Goal: Task Accomplishment & Management: Complete application form

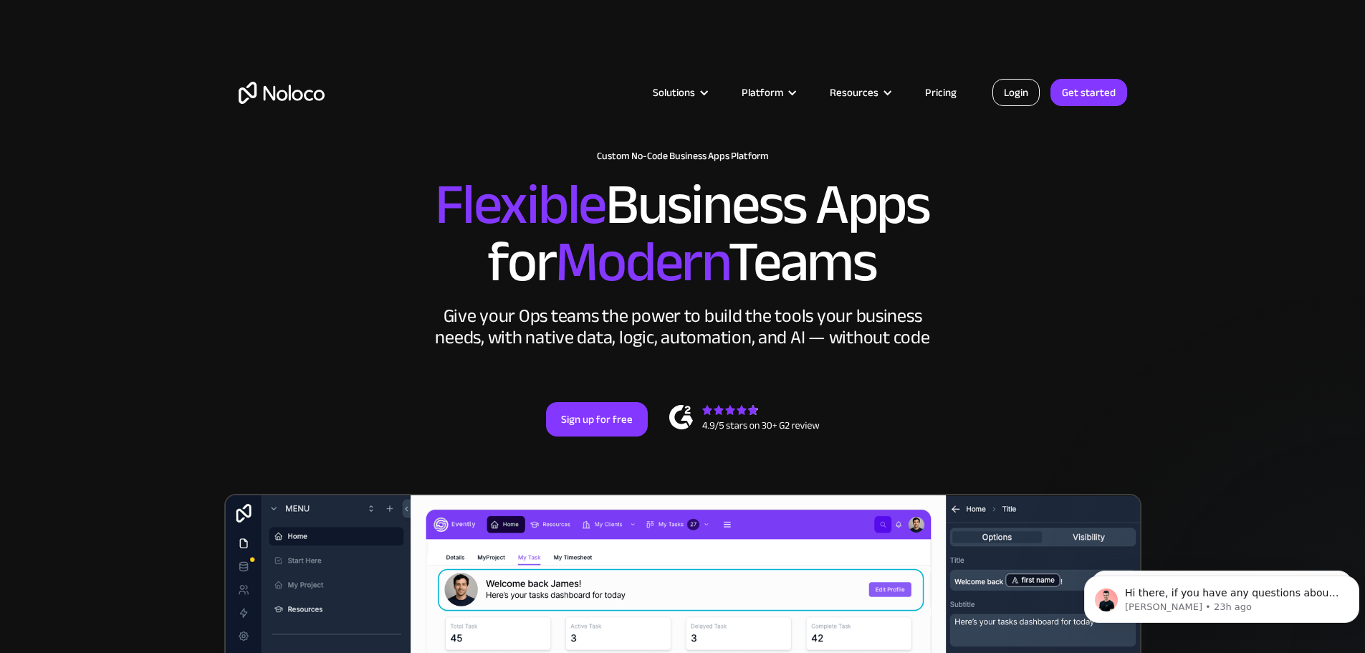
click at [1002, 95] on link "Login" at bounding box center [1015, 92] width 47 height 27
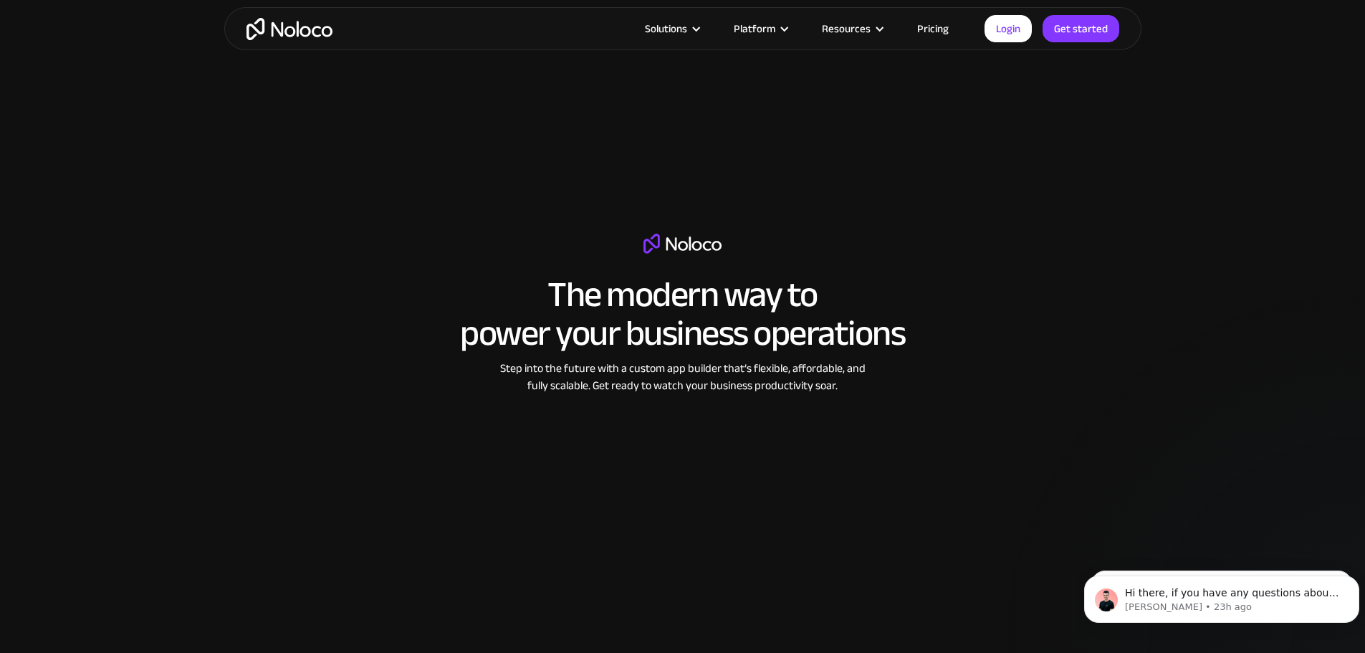
scroll to position [2078, 0]
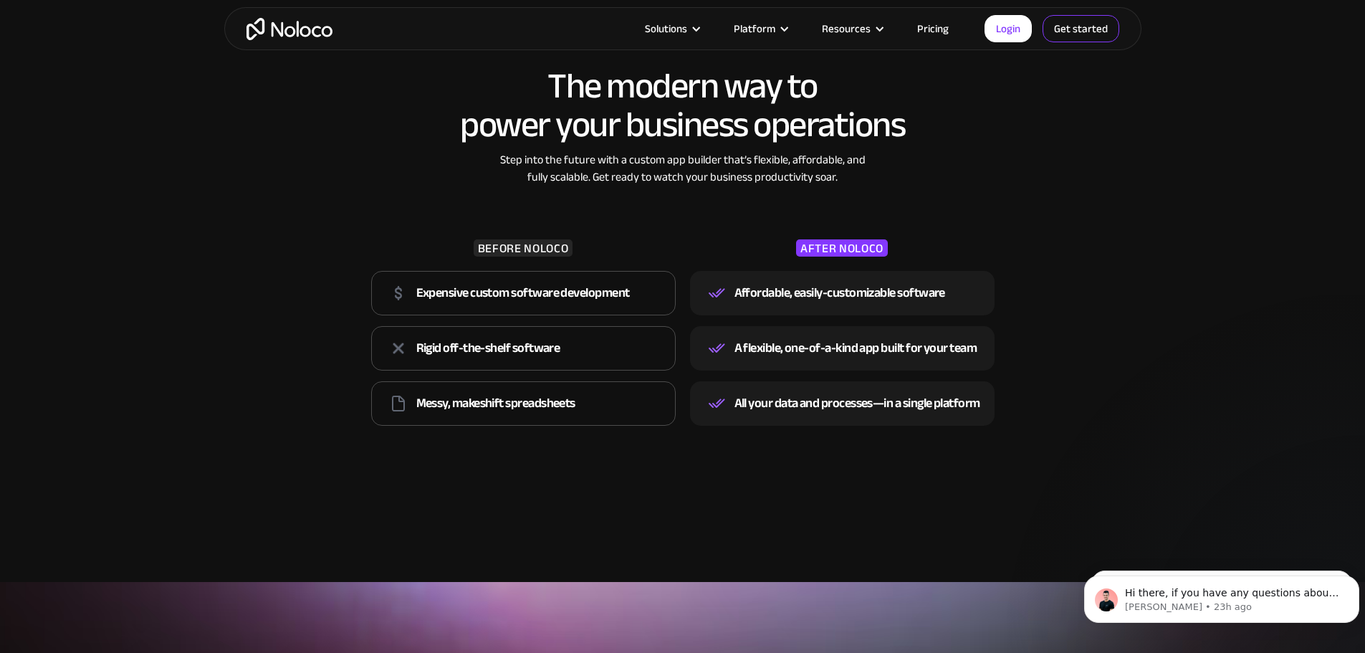
click at [1087, 24] on link "Get started" at bounding box center [1080, 28] width 77 height 27
click at [1355, 579] on icon "Dismiss notification" at bounding box center [1354, 579] width 5 height 5
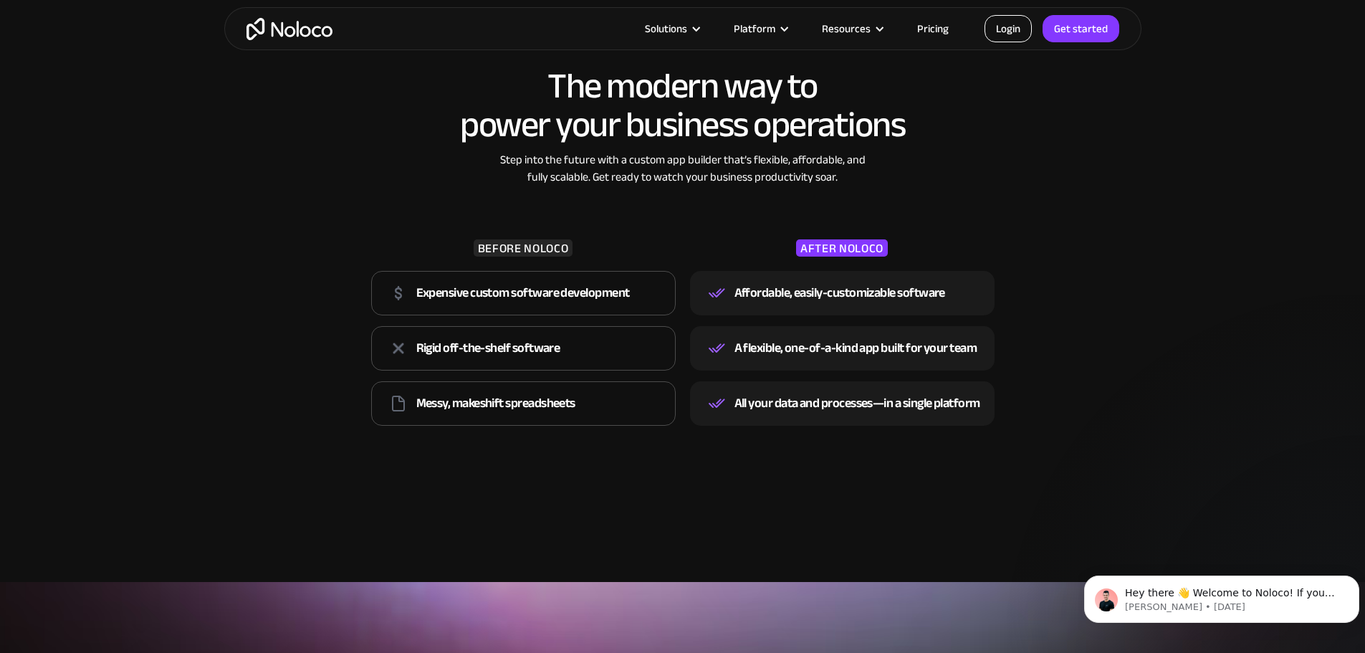
click at [1009, 31] on link "Login" at bounding box center [1007, 28] width 47 height 27
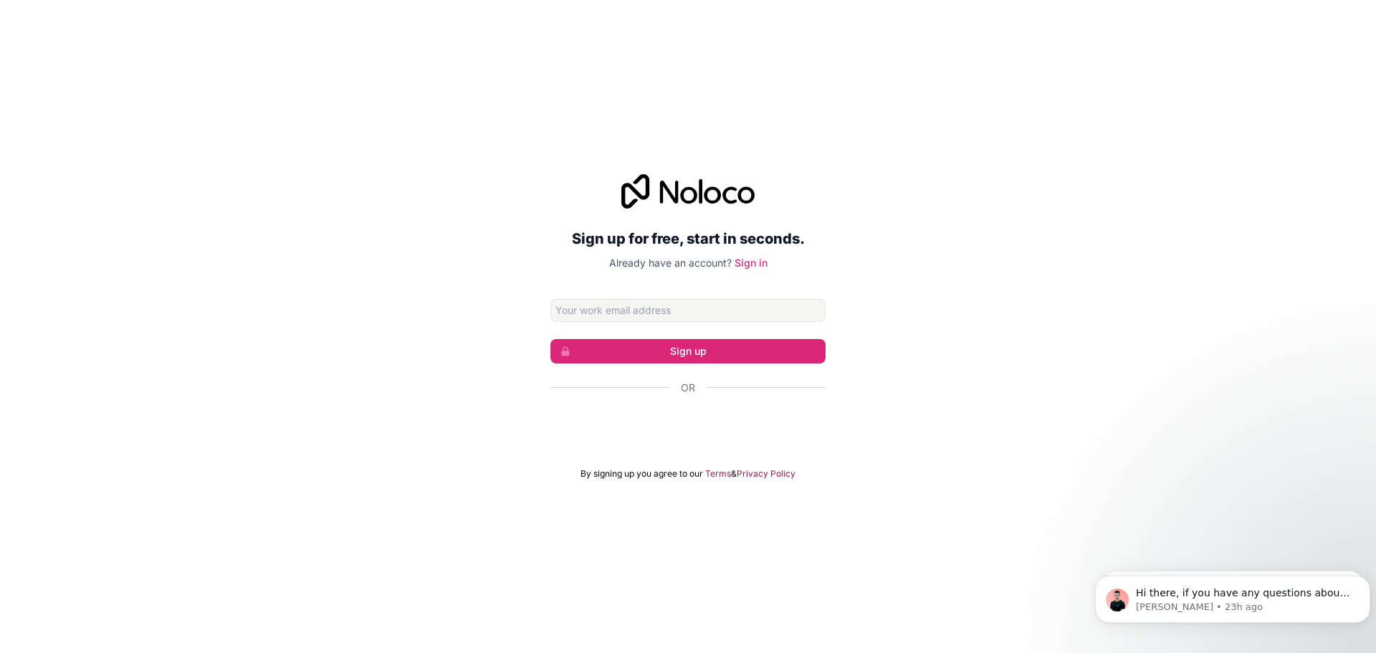
click at [577, 307] on input "Email address" at bounding box center [687, 310] width 275 height 23
click at [575, 307] on input "Email address" at bounding box center [687, 310] width 275 height 23
click at [1363, 575] on icon "Dismiss notification" at bounding box center [1366, 579] width 8 height 8
click at [1367, 581] on icon "Dismiss notification" at bounding box center [1365, 579] width 5 height 5
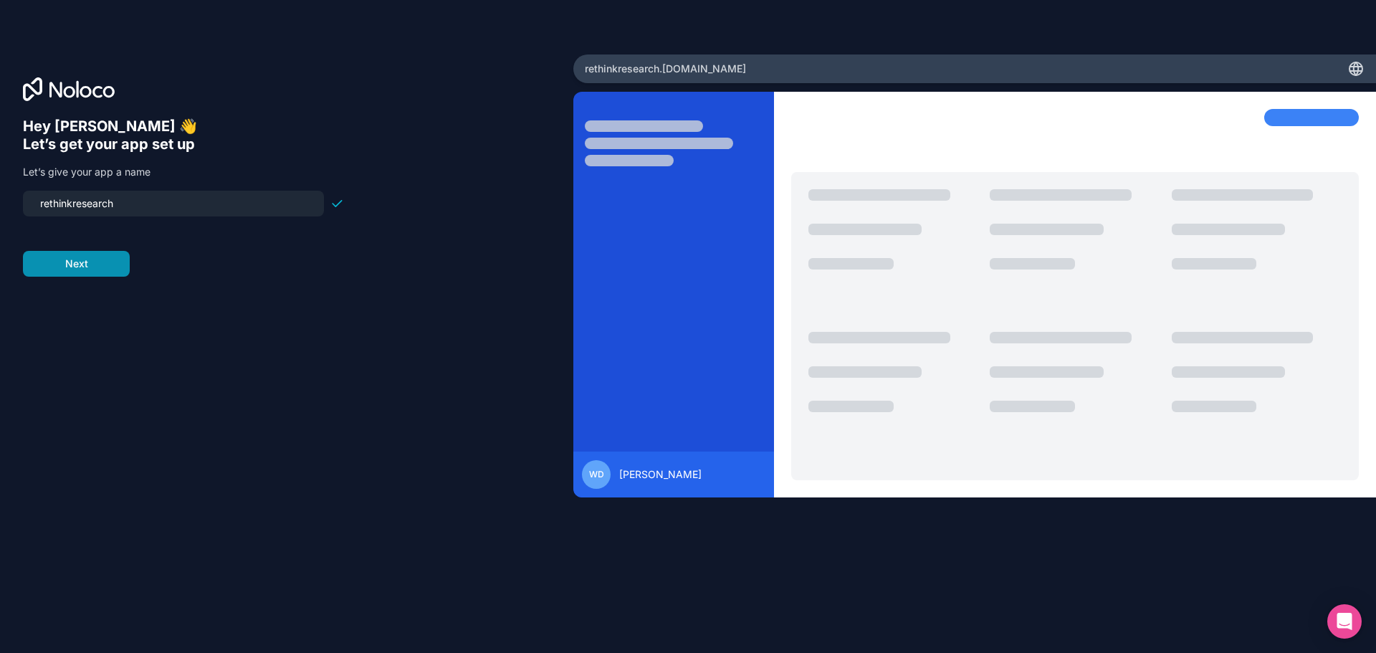
click at [72, 266] on button "Next" at bounding box center [76, 264] width 107 height 26
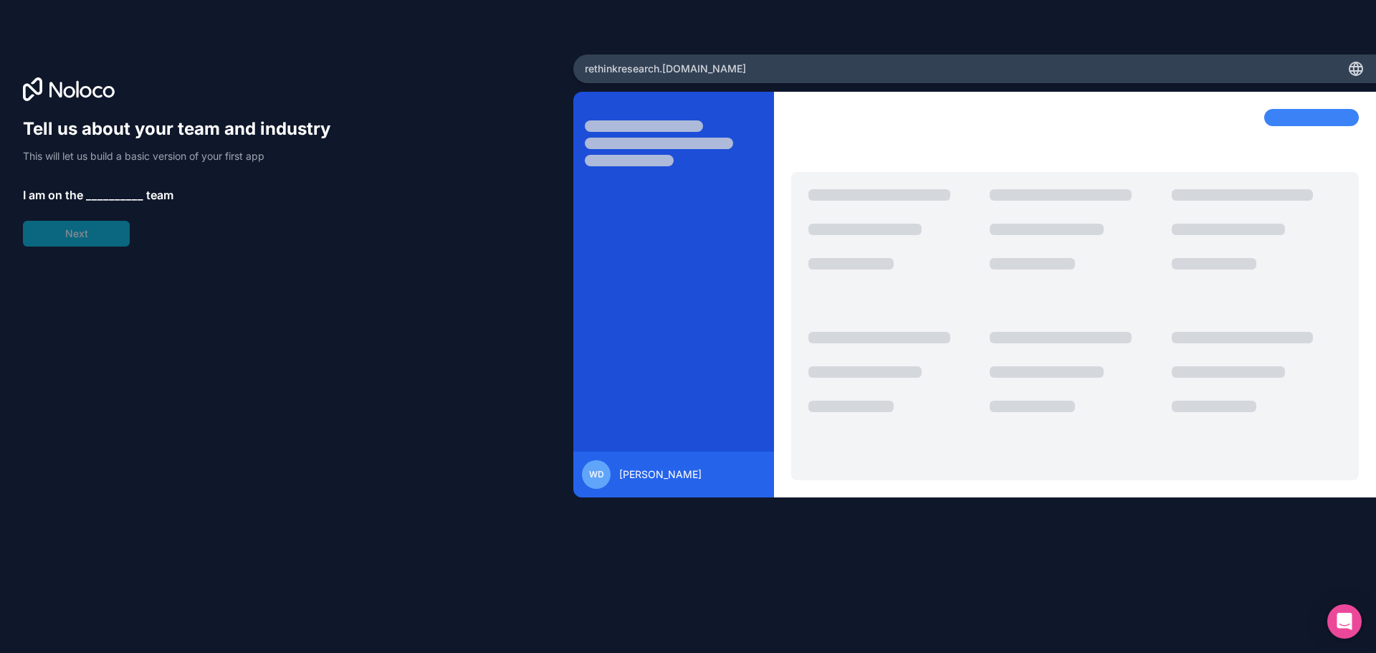
click at [110, 201] on span "__________" at bounding box center [114, 194] width 57 height 17
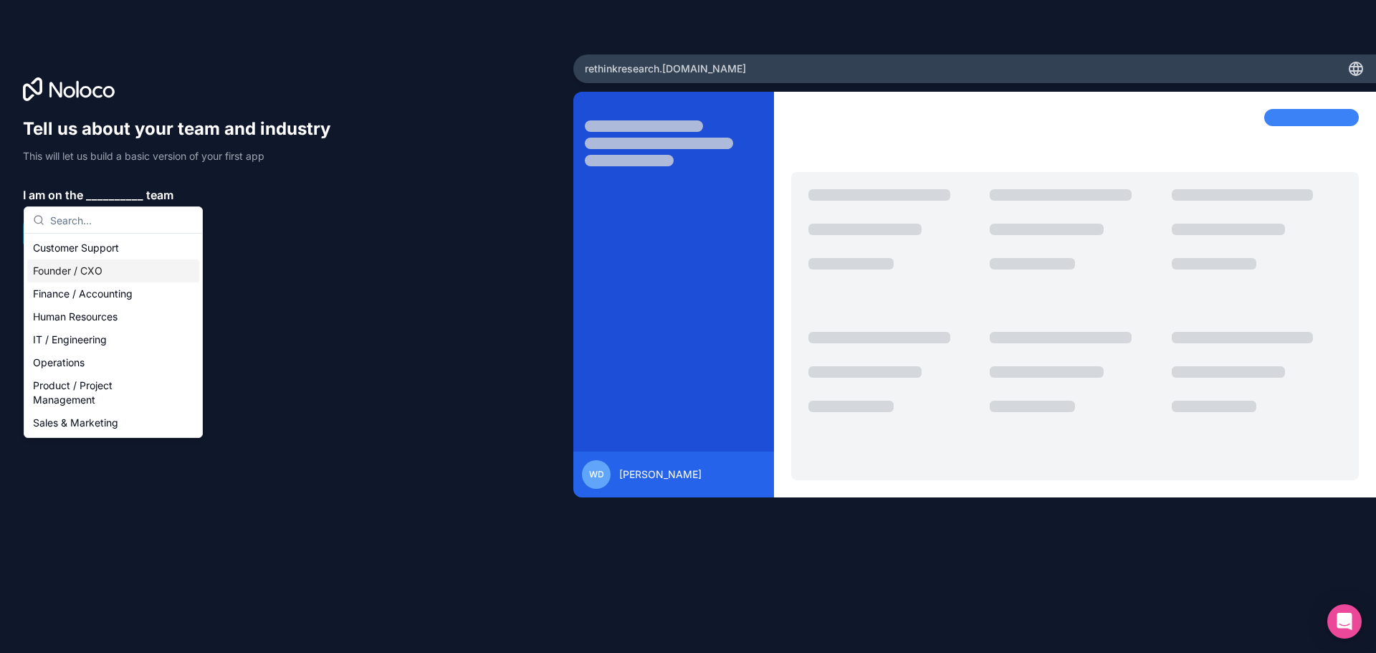
click at [130, 269] on div "Founder / CXO" at bounding box center [113, 270] width 172 height 23
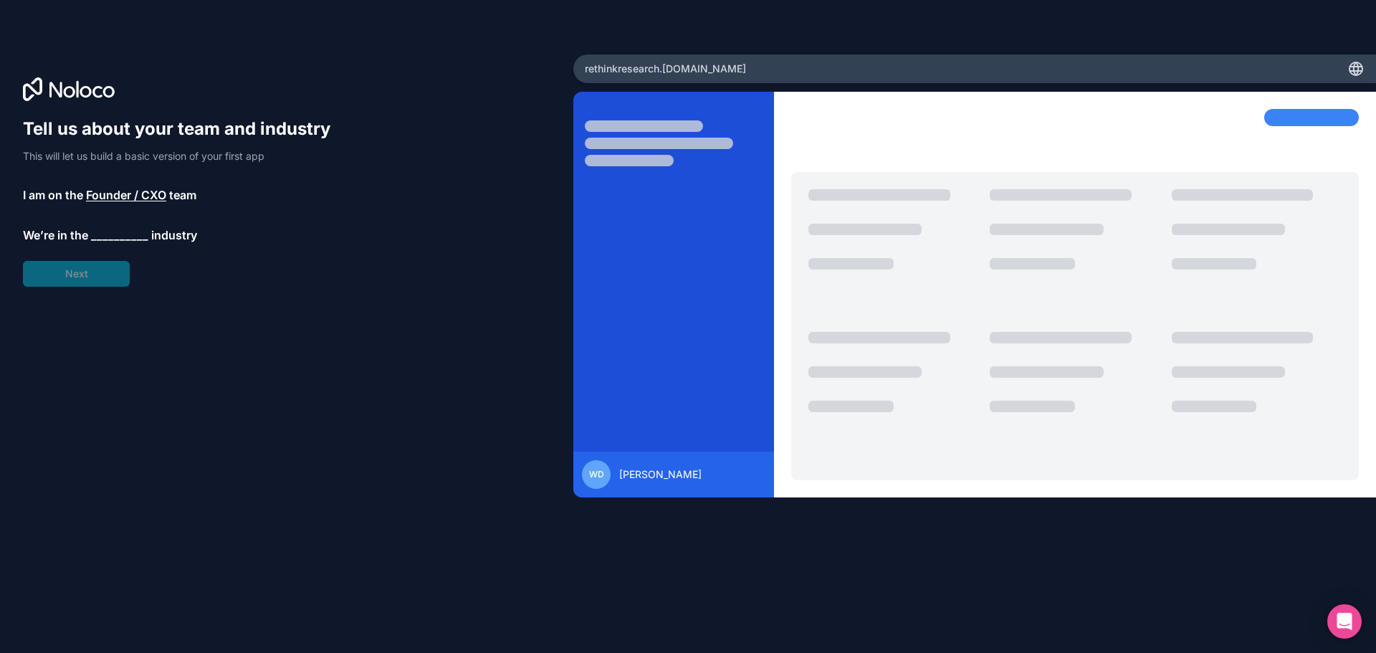
click at [139, 198] on span "Founder / CXO" at bounding box center [126, 194] width 80 height 17
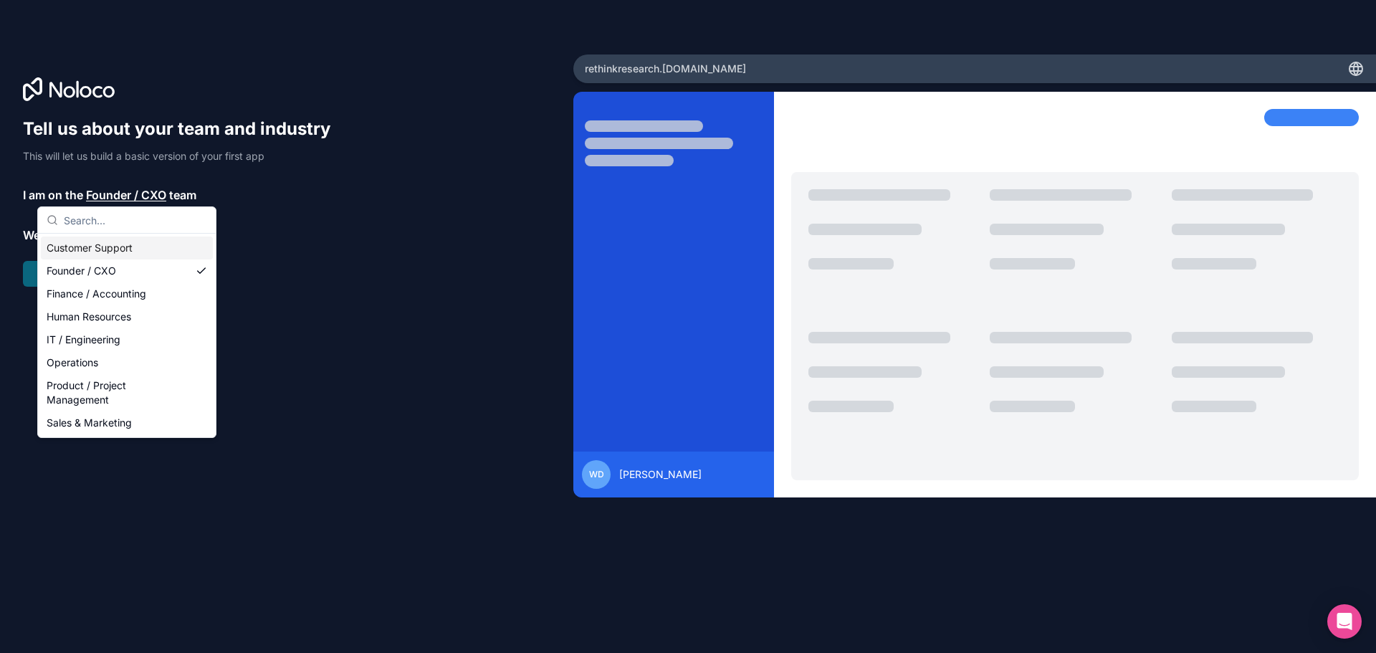
click at [292, 200] on p "I am on the Founder / CXO team" at bounding box center [183, 194] width 321 height 17
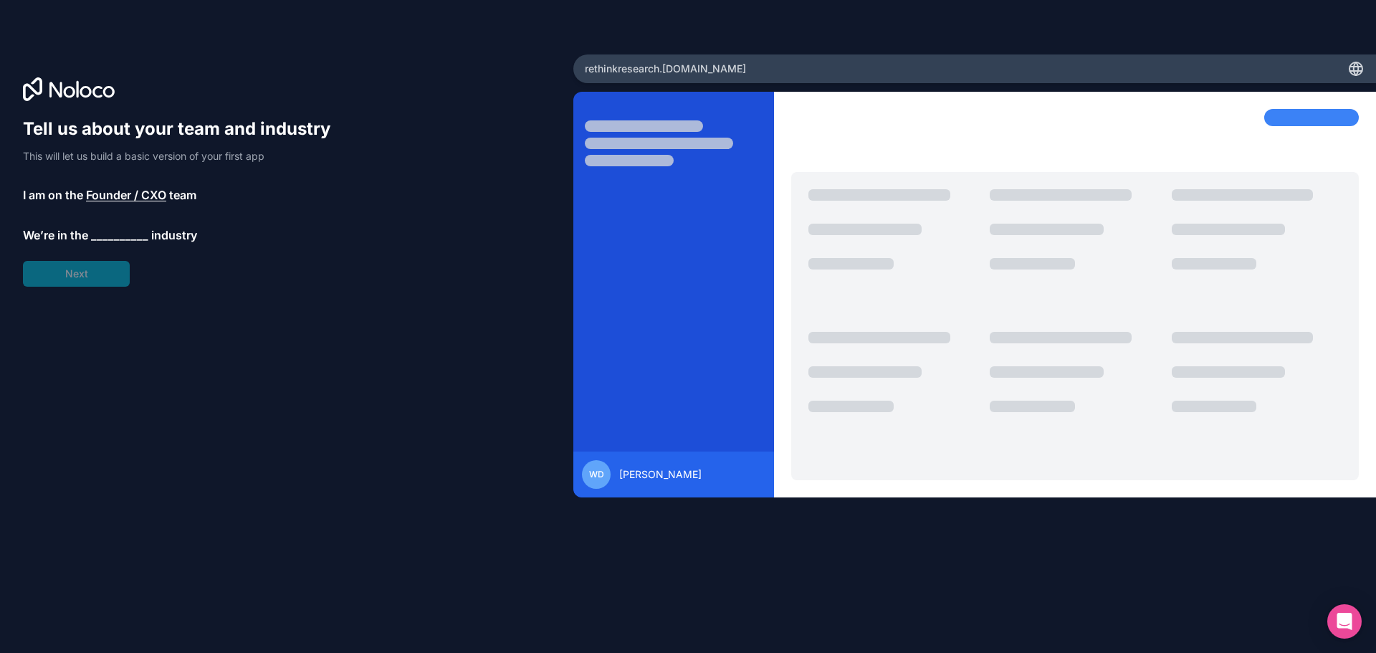
click at [100, 236] on span "__________" at bounding box center [119, 234] width 57 height 17
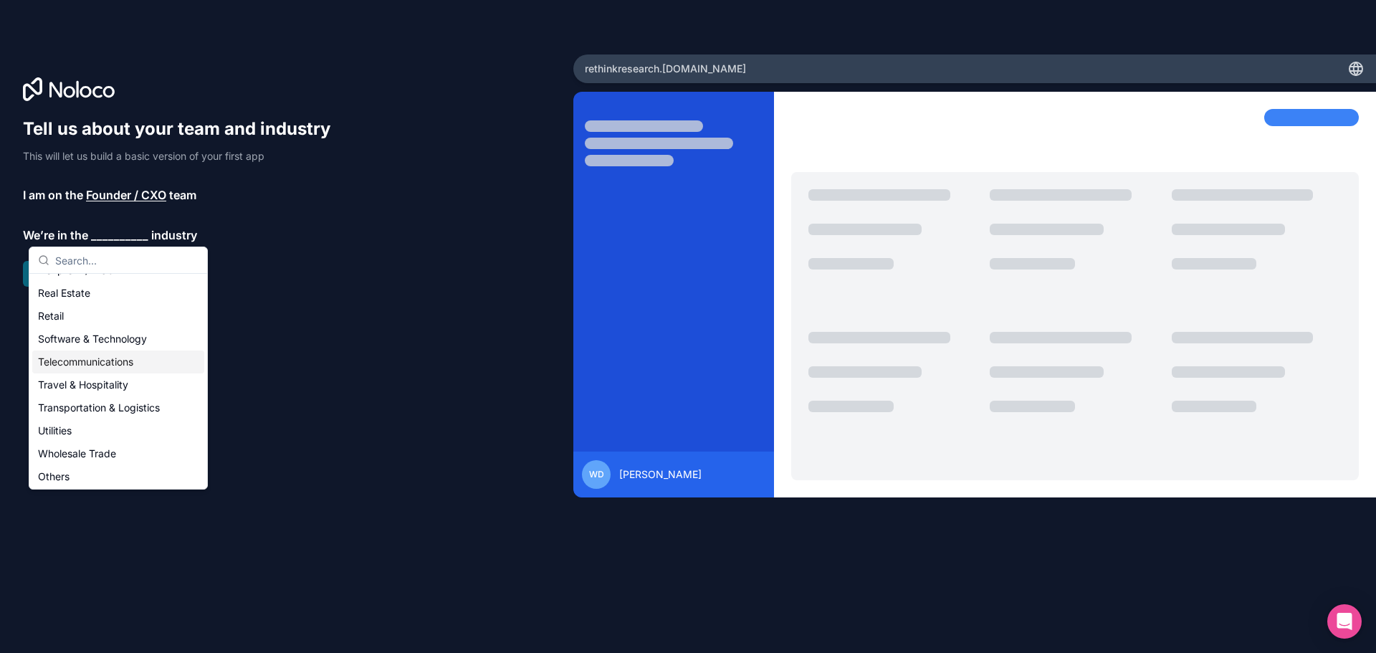
scroll to position [295, 0]
click at [67, 473] on div "Others" at bounding box center [118, 474] width 172 height 23
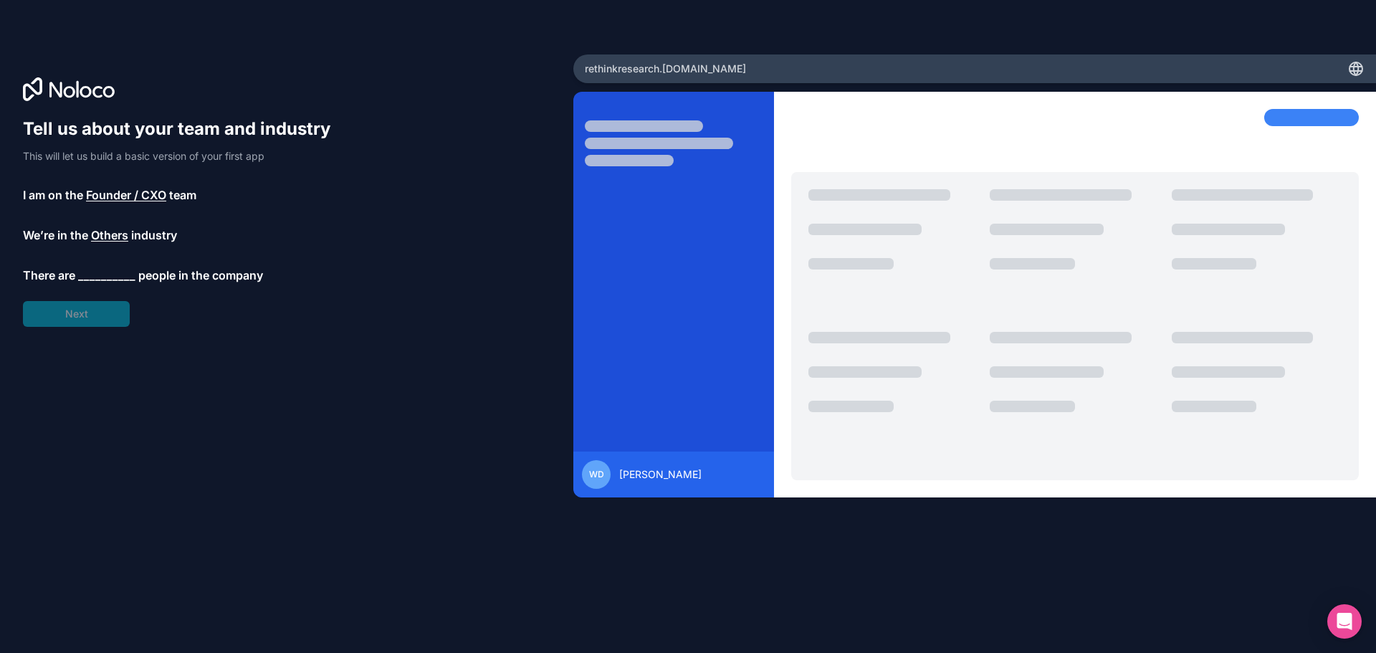
click at [105, 273] on span "__________" at bounding box center [106, 275] width 57 height 17
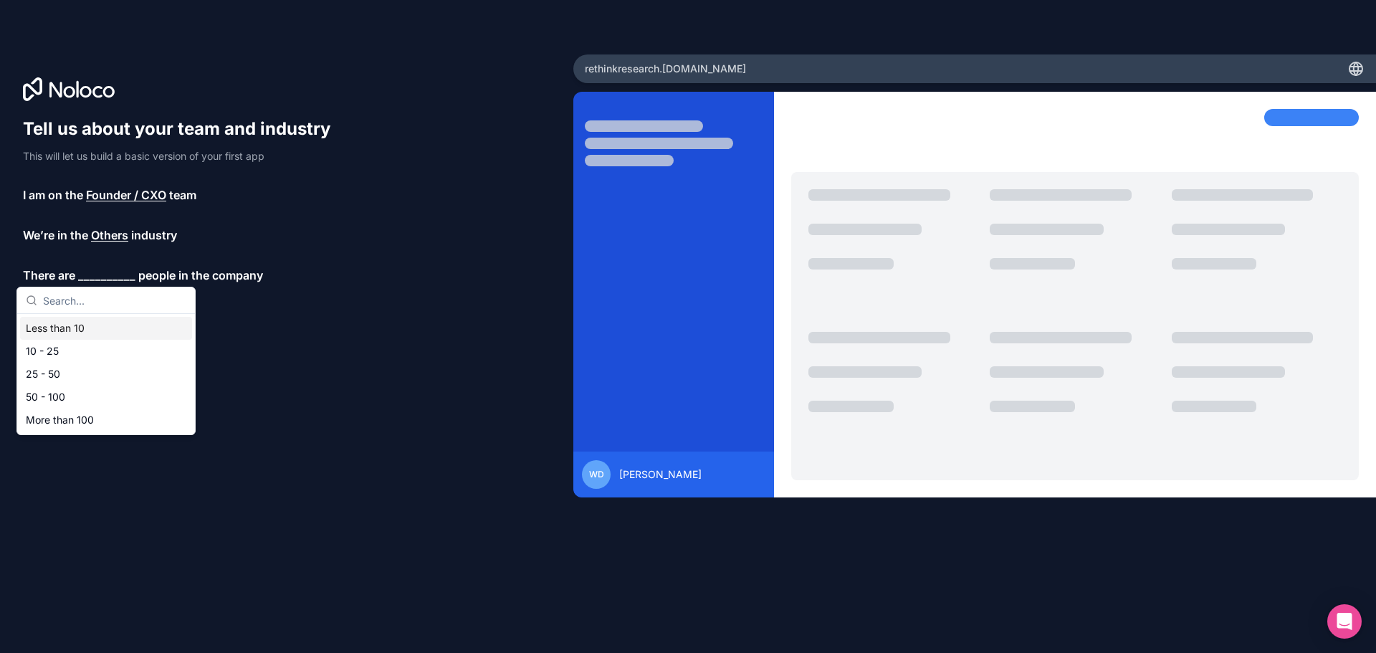
click at [89, 328] on div "Less than 10" at bounding box center [106, 328] width 172 height 23
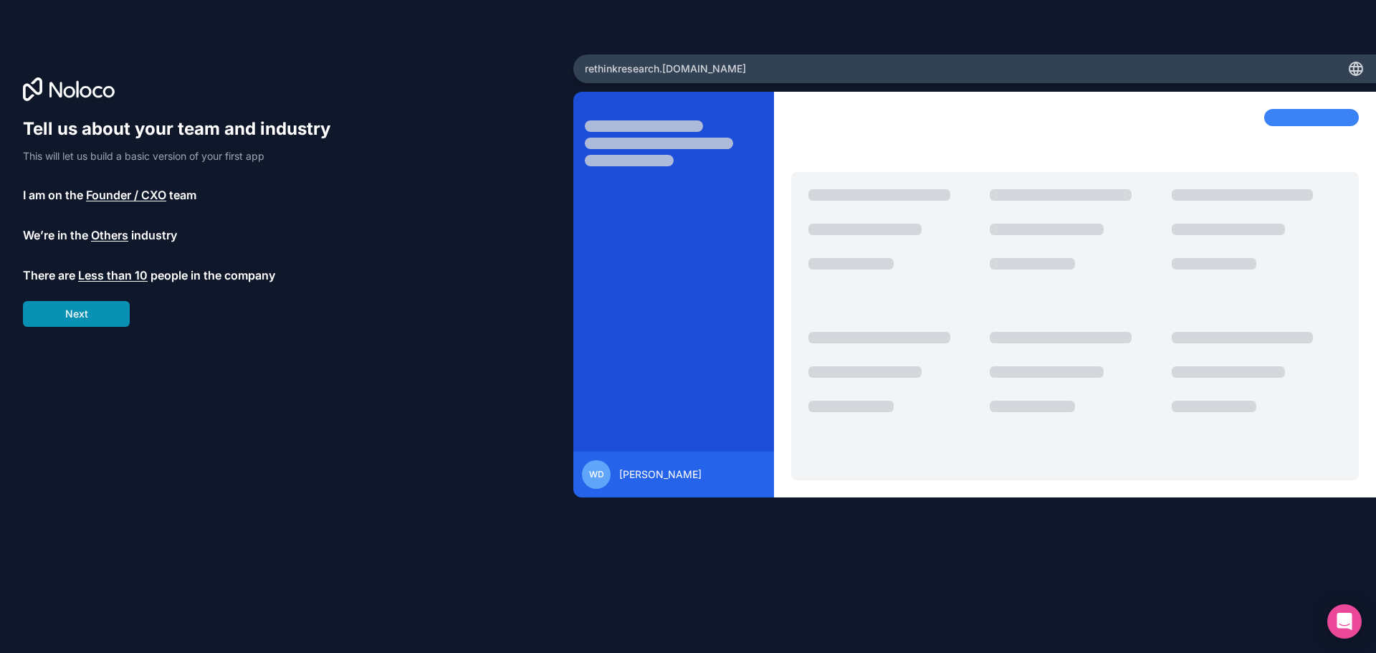
click at [80, 318] on button "Next" at bounding box center [76, 314] width 107 height 26
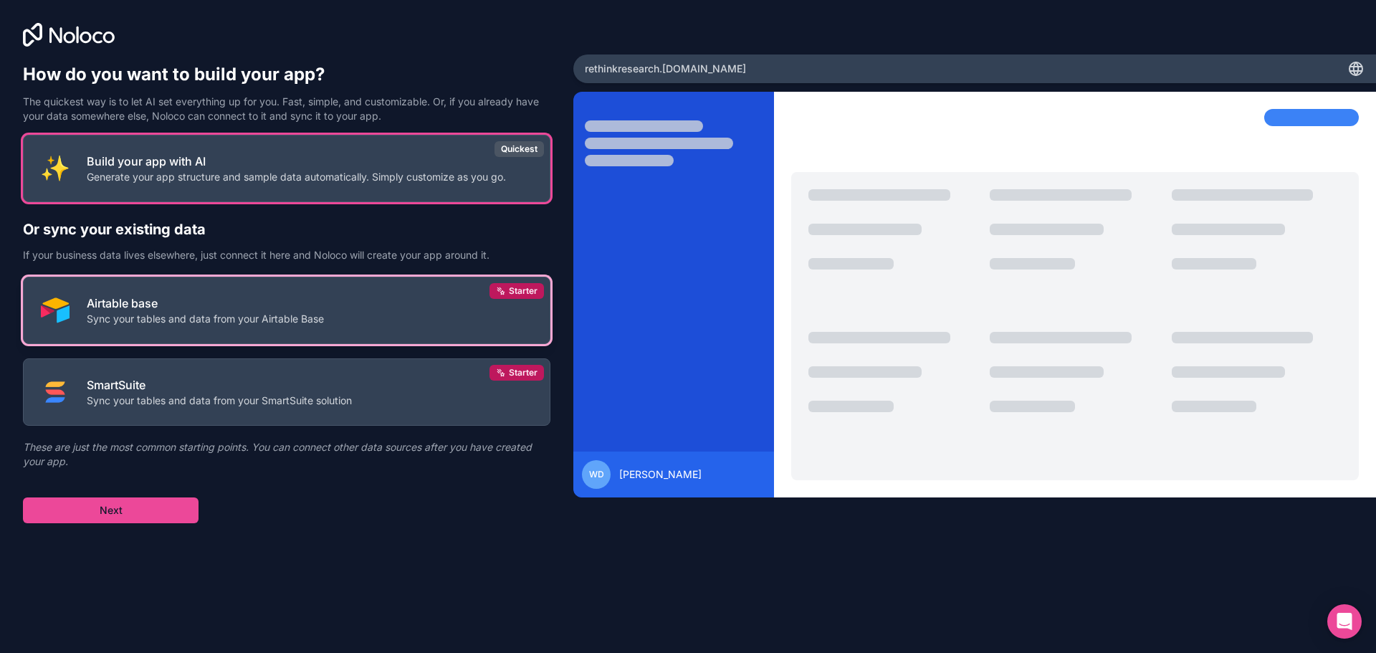
click at [221, 296] on p "Airtable base" at bounding box center [205, 302] width 237 height 17
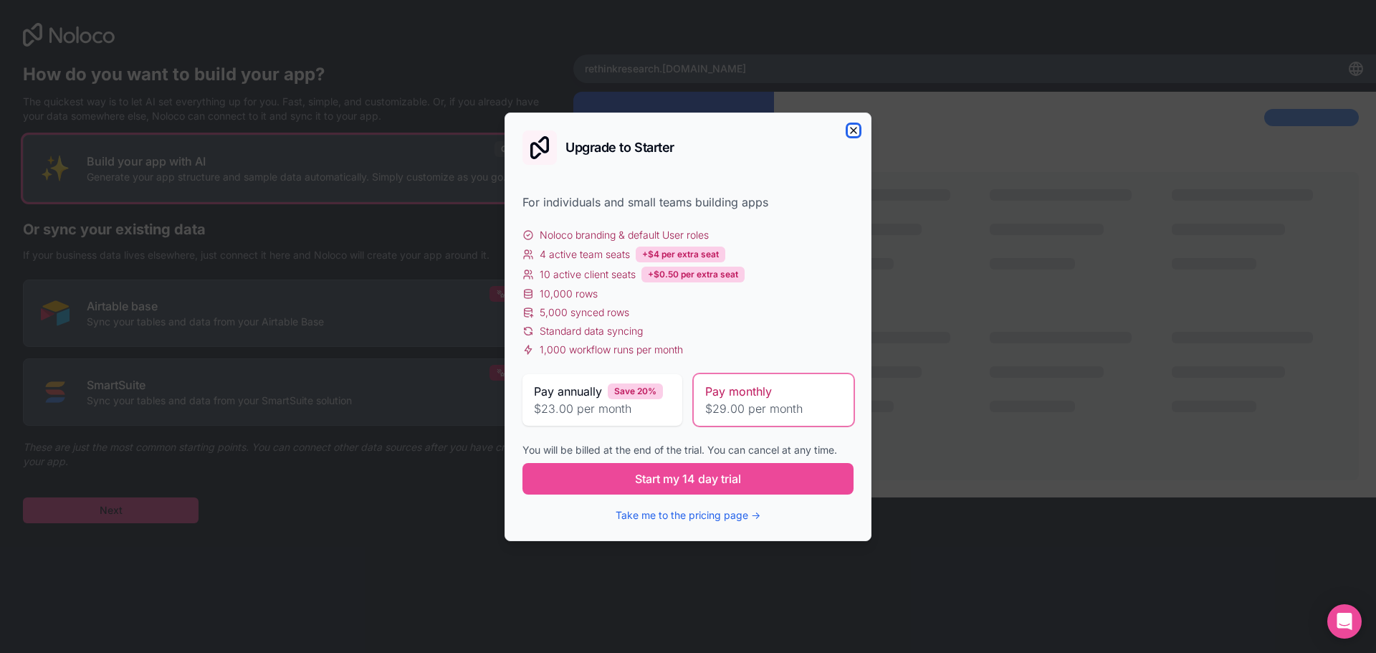
click at [851, 126] on icon "button" at bounding box center [853, 130] width 11 height 11
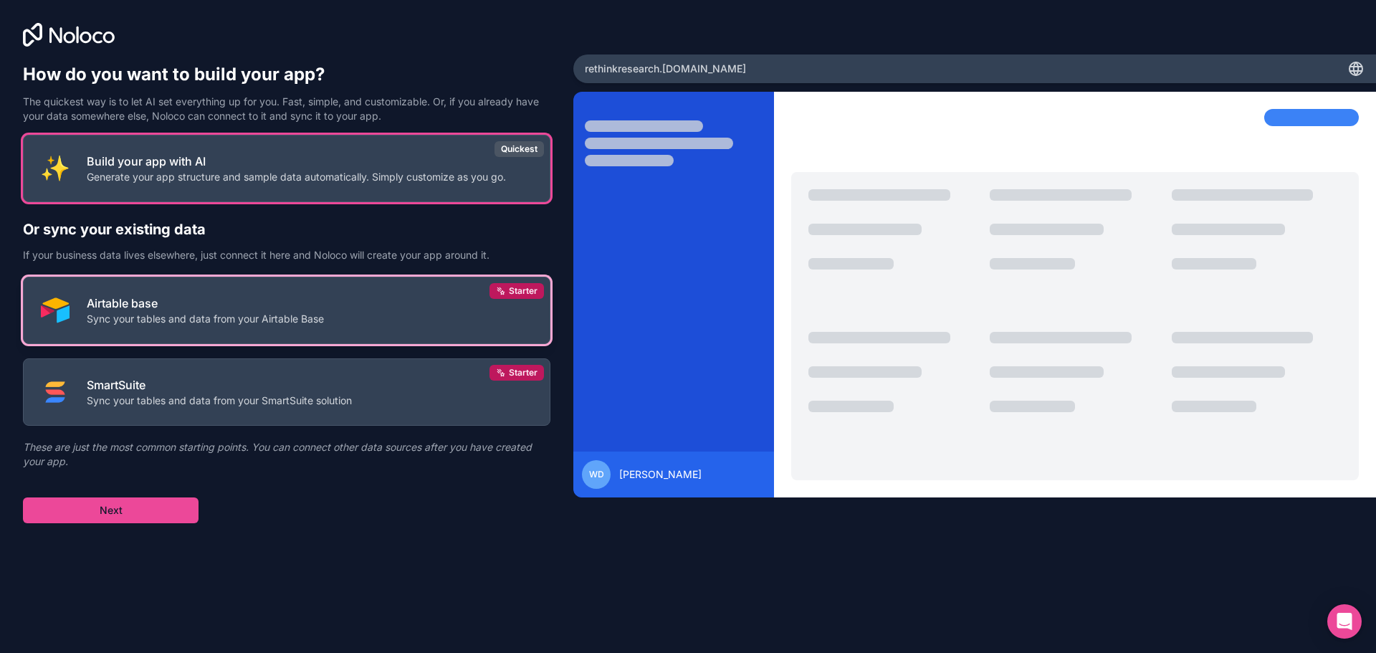
click at [196, 311] on p "Airtable base" at bounding box center [205, 302] width 237 height 17
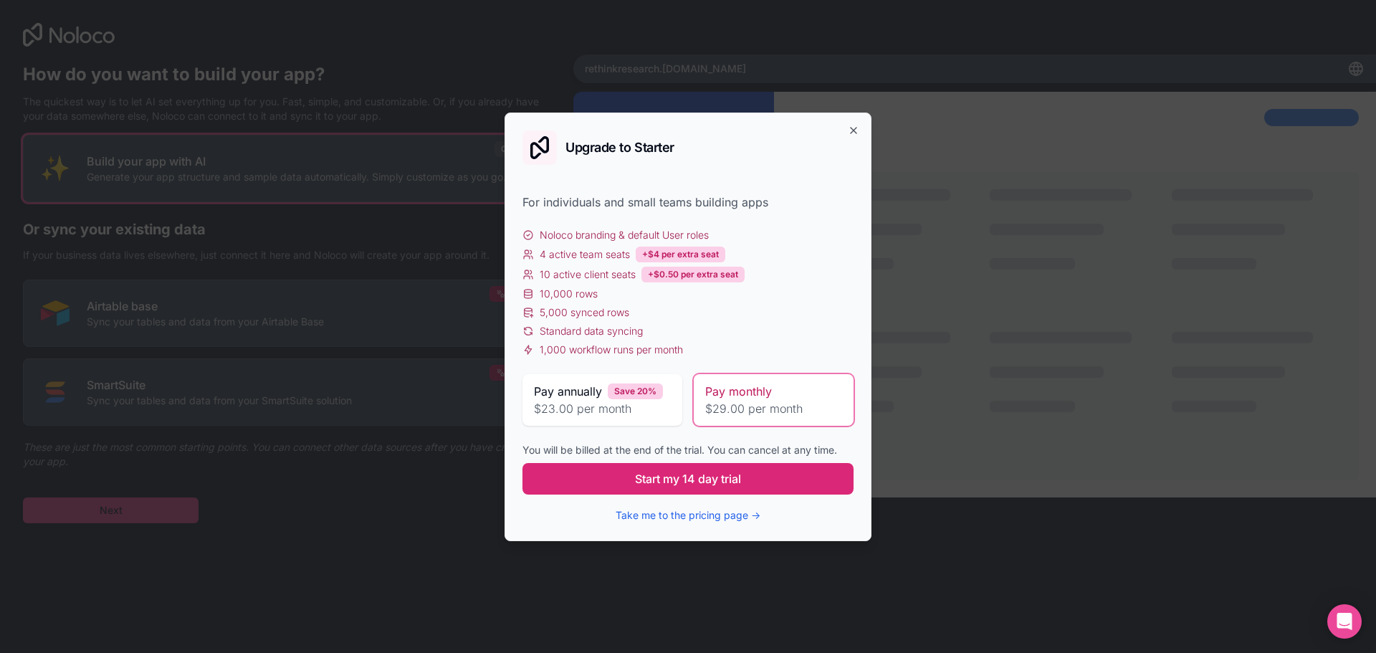
click at [675, 476] on span "Start my 14 day trial" at bounding box center [688, 478] width 106 height 17
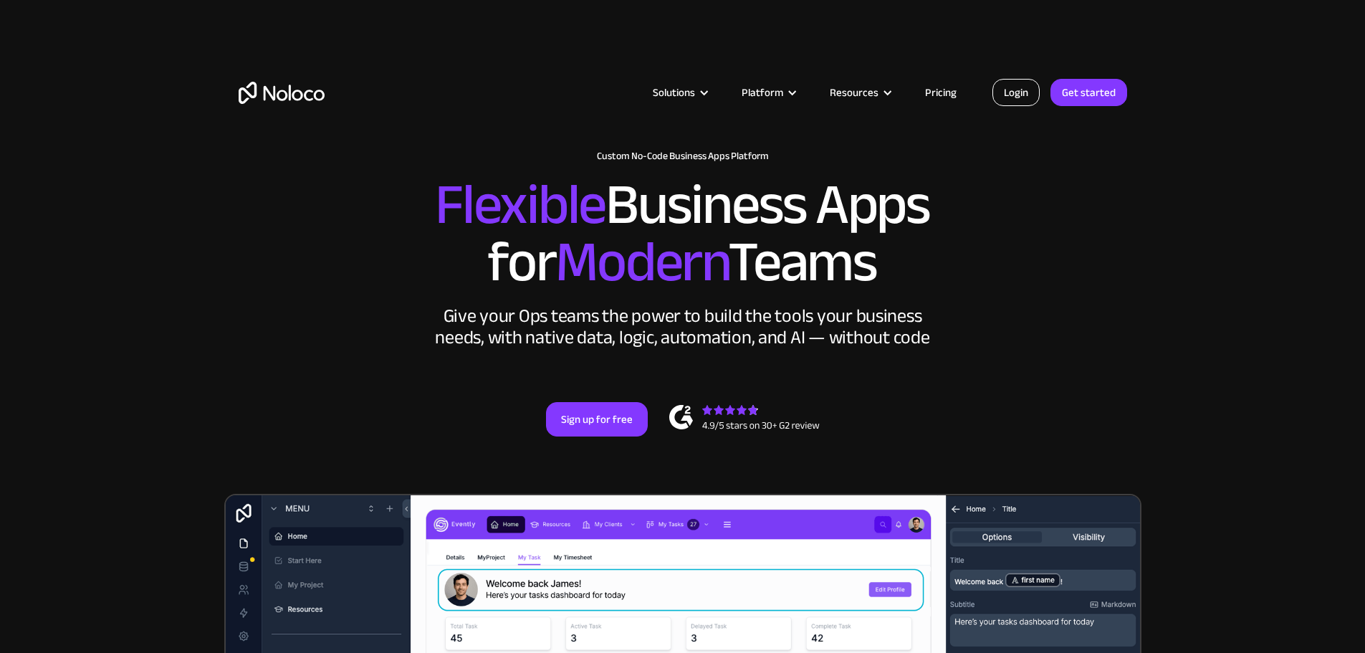
click at [1014, 95] on link "Login" at bounding box center [1015, 92] width 47 height 27
